Goal: Task Accomplishment & Management: Manage account settings

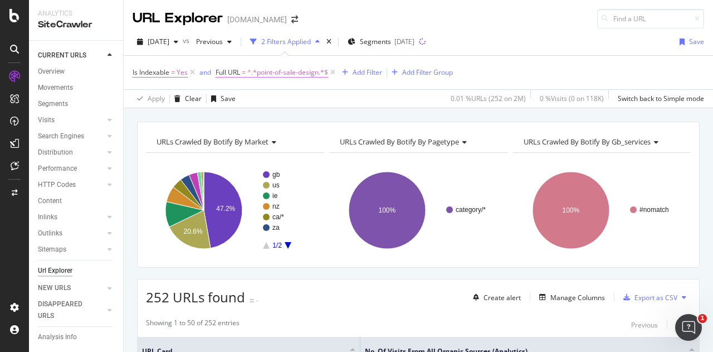
click at [289, 74] on span "^.*point-of-sale-design.*$" at bounding box center [287, 73] width 81 height 16
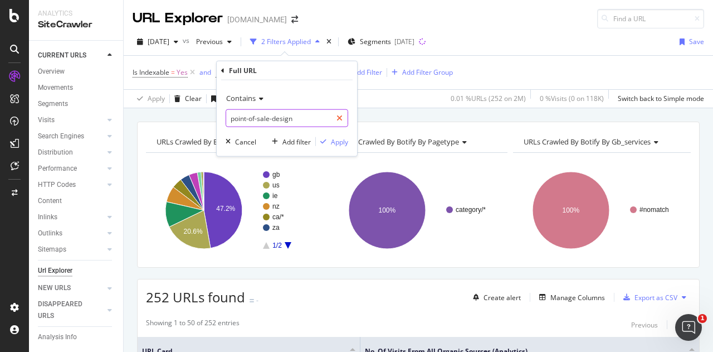
click at [337, 119] on icon at bounding box center [340, 118] width 6 height 8
click at [311, 117] on input "text" at bounding box center [286, 118] width 121 height 18
paste input "audio-production-lessons"
type input "audio-production-lessons"
click at [335, 138] on div "Apply" at bounding box center [339, 141] width 17 height 9
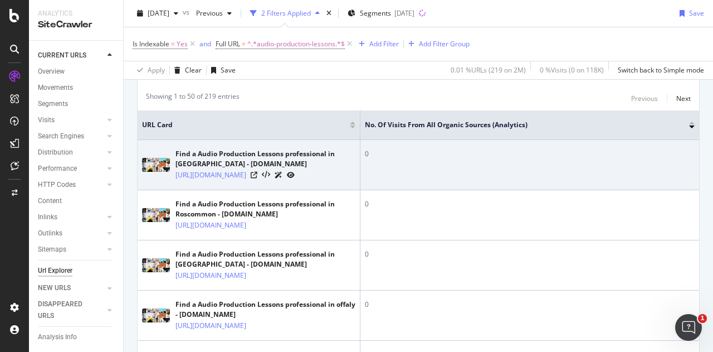
scroll to position [334, 0]
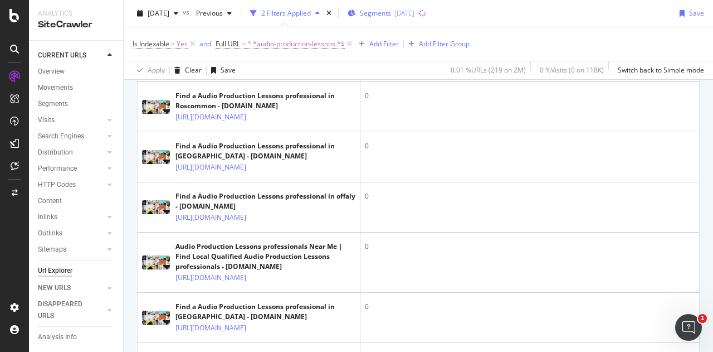
click at [391, 10] on span "Segments" at bounding box center [375, 12] width 31 height 9
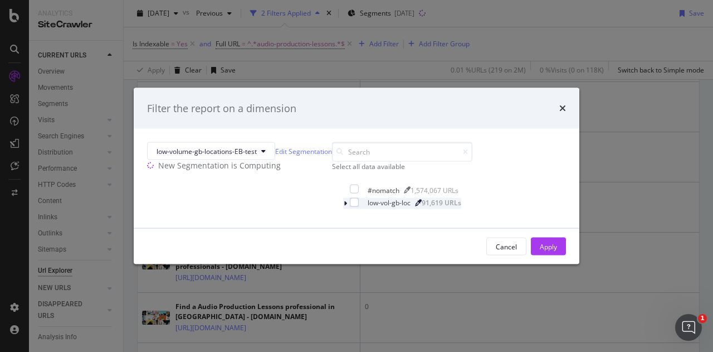
click at [344, 207] on icon "modal" at bounding box center [345, 203] width 3 height 7
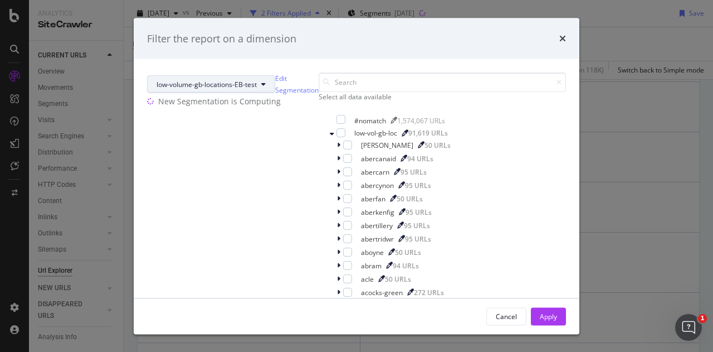
click at [257, 81] on span "low-volume-gb-locations-EB-test" at bounding box center [207, 83] width 100 height 9
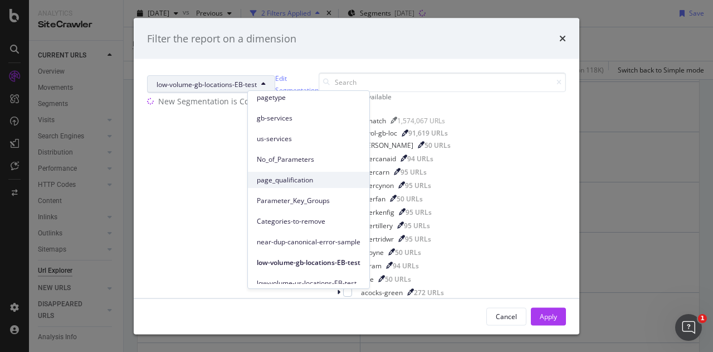
scroll to position [90, 0]
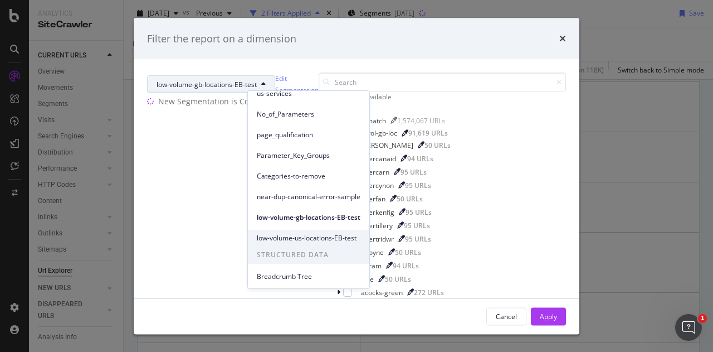
click at [323, 231] on div "low-volume-us-locations-EB-test" at bounding box center [308, 238] width 121 height 16
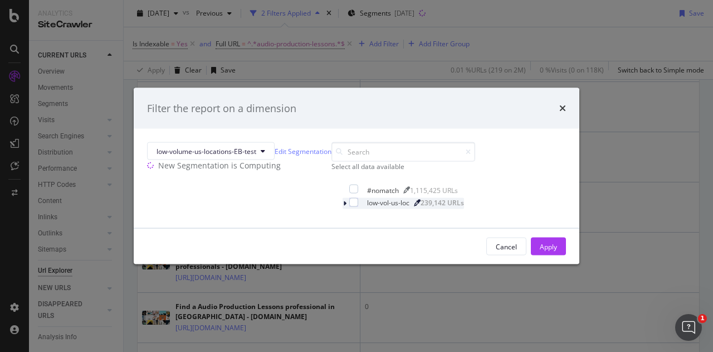
click at [343, 207] on icon "modal" at bounding box center [344, 203] width 3 height 7
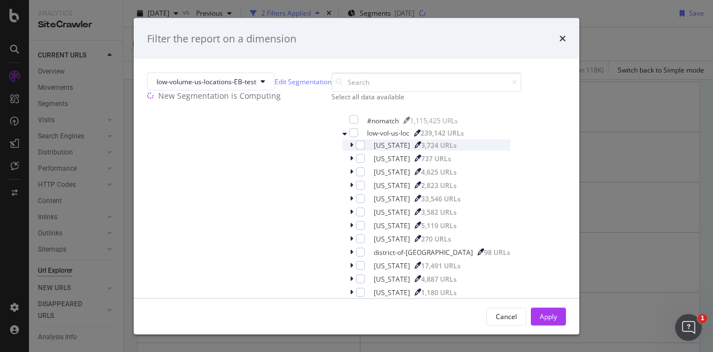
click at [349, 150] on div "modal" at bounding box center [352, 144] width 7 height 11
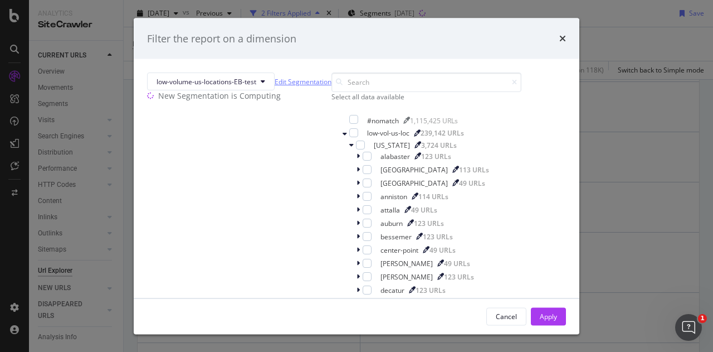
click at [332, 84] on link "Edit Segmentation" at bounding box center [303, 81] width 57 height 12
click at [559, 44] on div "times" at bounding box center [562, 38] width 7 height 14
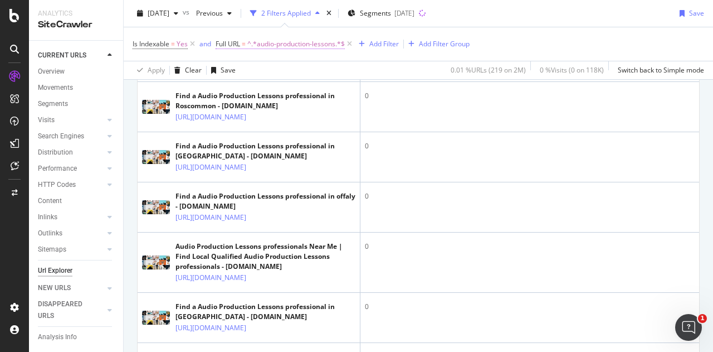
click at [282, 42] on span "^.*audio-production-lessons.*$" at bounding box center [296, 44] width 98 height 16
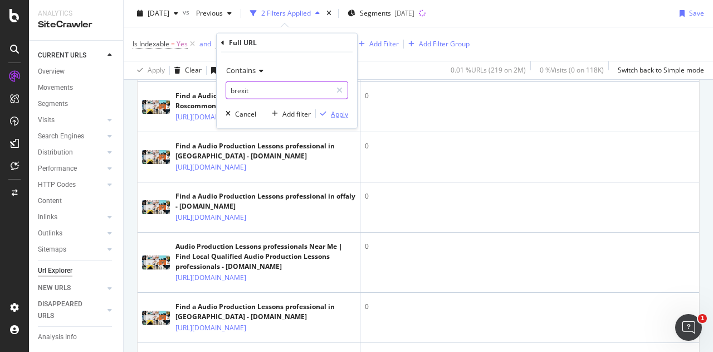
type input "brexit"
click at [344, 113] on div "Apply" at bounding box center [339, 113] width 17 height 9
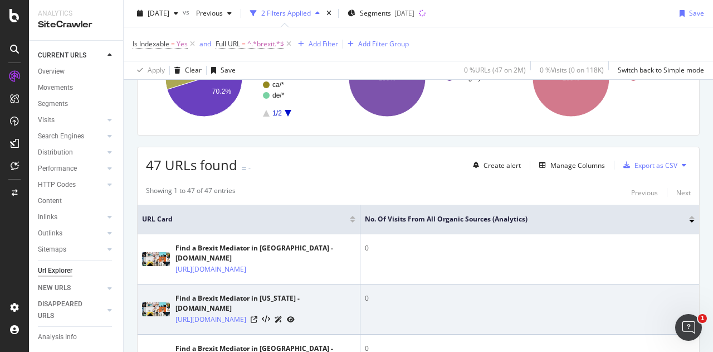
scroll to position [334, 0]
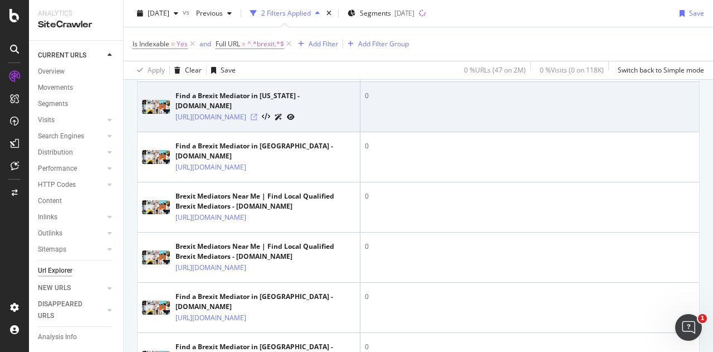
click at [257, 114] on icon at bounding box center [254, 117] width 7 height 7
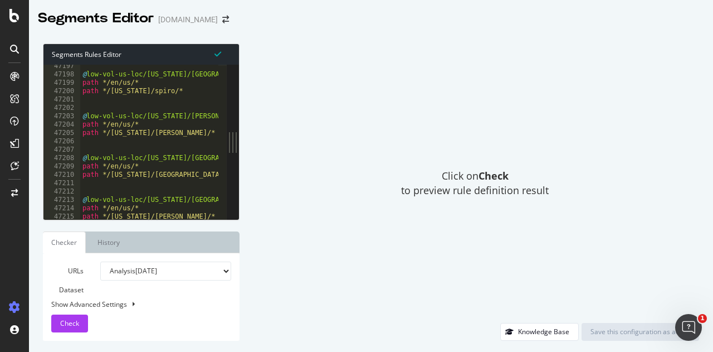
scroll to position [18110, 0]
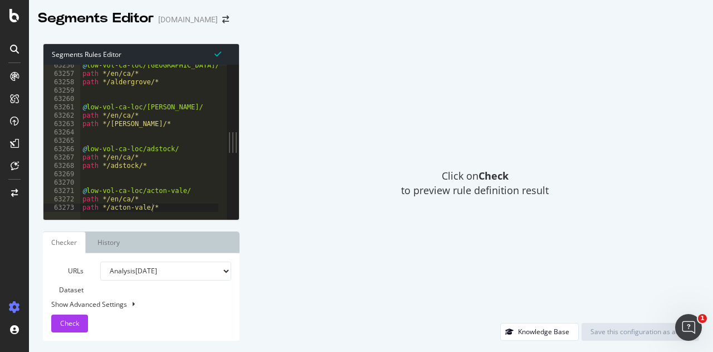
drag, startPoint x: 713, startPoint y: 108, endPoint x: 661, endPoint y: 89, distance: 54.6
click at [167, 201] on div "@ low-vol-ca-loc/aldergrove/ path */en/ca/* path */aldergrove/* @ low-vol-ca-lo…" at bounding box center [271, 143] width 383 height 164
click at [165, 206] on div "@ low-vol-ca-loc/aldergrove/ path */en/ca/* path */aldergrove/* @ low-vol-ca-lo…" at bounding box center [271, 143] width 383 height 164
type textarea "path */acton-vale/*"
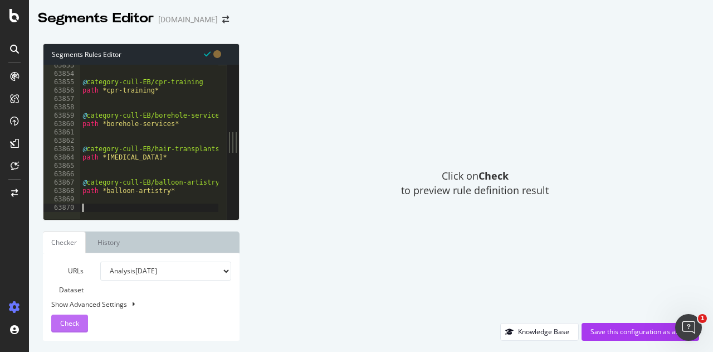
click at [85, 320] on button "Check" at bounding box center [69, 323] width 37 height 18
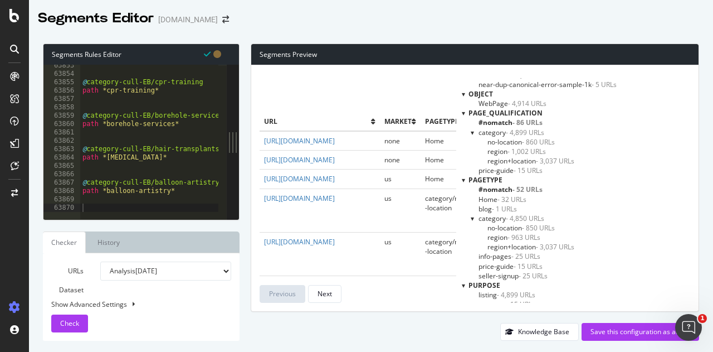
scroll to position [4164, 0]
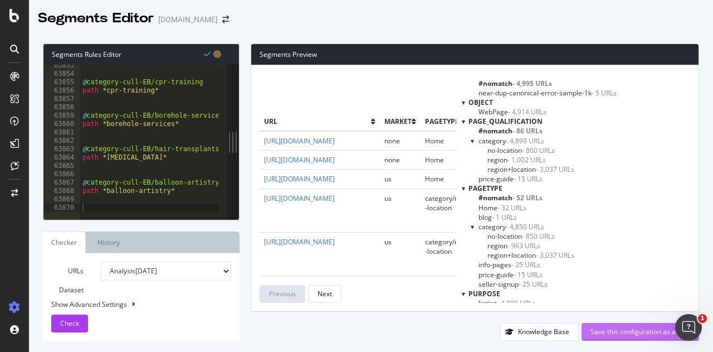
click at [616, 335] on div "Save this configuration as active" at bounding box center [641, 330] width 100 height 9
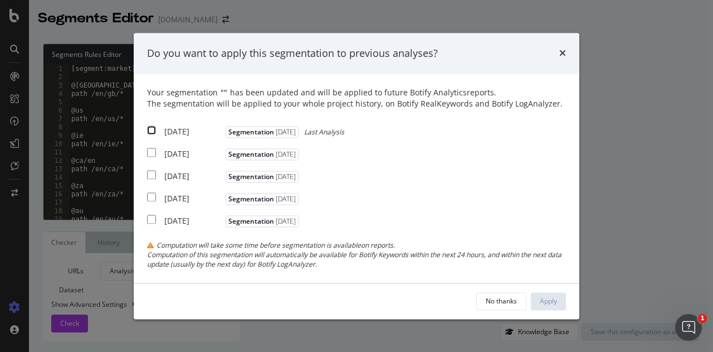
click at [155, 130] on input "modal" at bounding box center [151, 130] width 9 height 9
checkbox input "true"
click at [537, 298] on button "Apply" at bounding box center [548, 301] width 35 height 18
